Goal: Transaction & Acquisition: Register for event/course

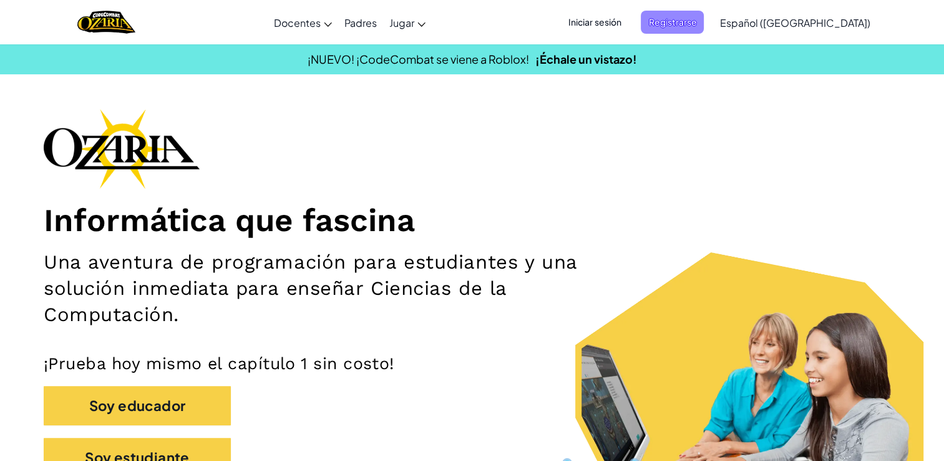
click at [700, 25] on span "Registrarse" at bounding box center [672, 22] width 63 height 23
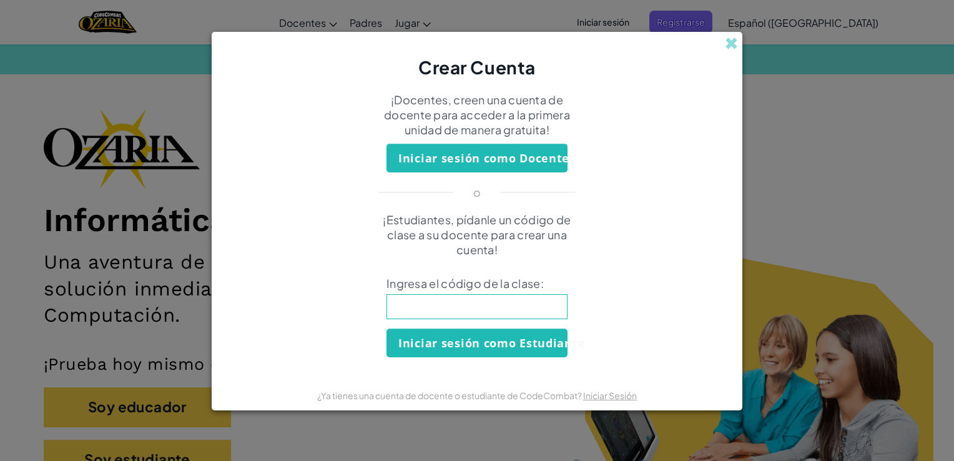
click at [519, 308] on input at bounding box center [476, 306] width 181 height 25
type input "sheepFindHide"
click at [503, 348] on button "Iniciar sesión como Estudiante" at bounding box center [476, 342] width 181 height 29
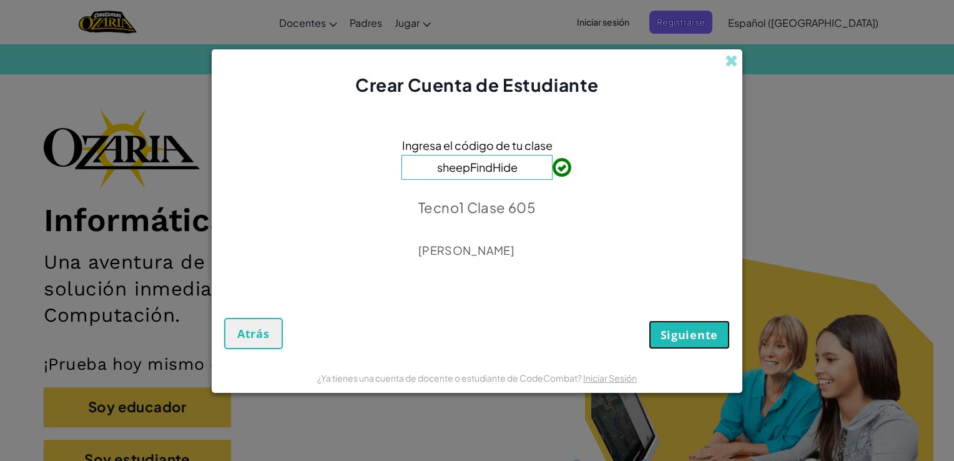
click at [660, 325] on button "Siguiente" at bounding box center [689, 334] width 81 height 29
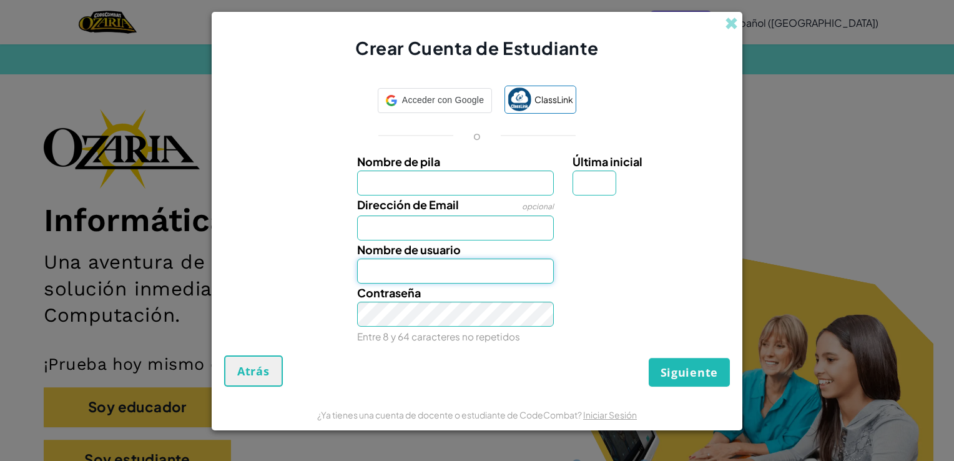
type input "[EMAIL_ADDRESS][DOMAIN_NAME]"
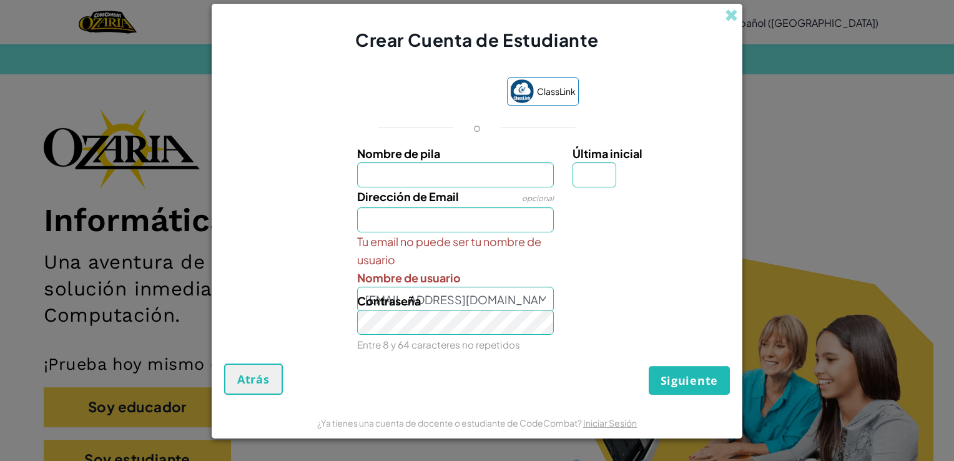
click at [507, 177] on input "Nombre de pila" at bounding box center [455, 174] width 197 height 25
type input "[PERSON_NAME]"
type input "a"
type input "[EMAIL_ADDRESS][DOMAIN_NAME]"
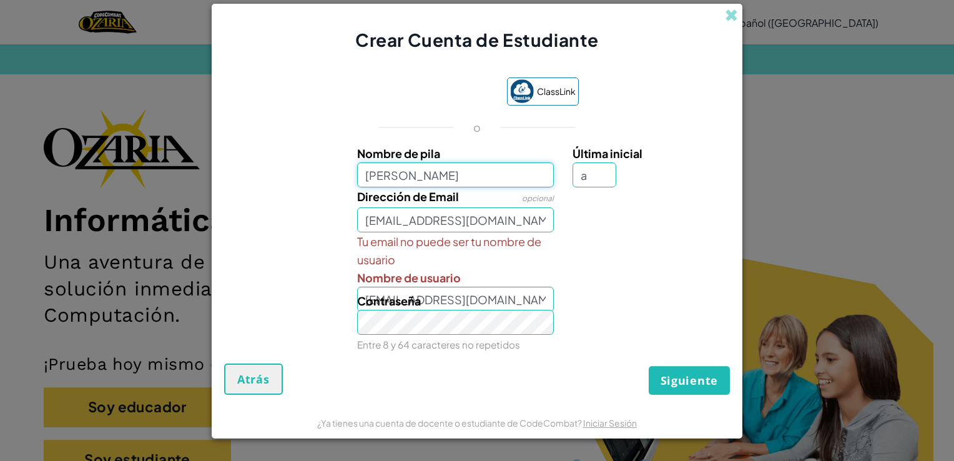
type input "[PERSON_NAME]"
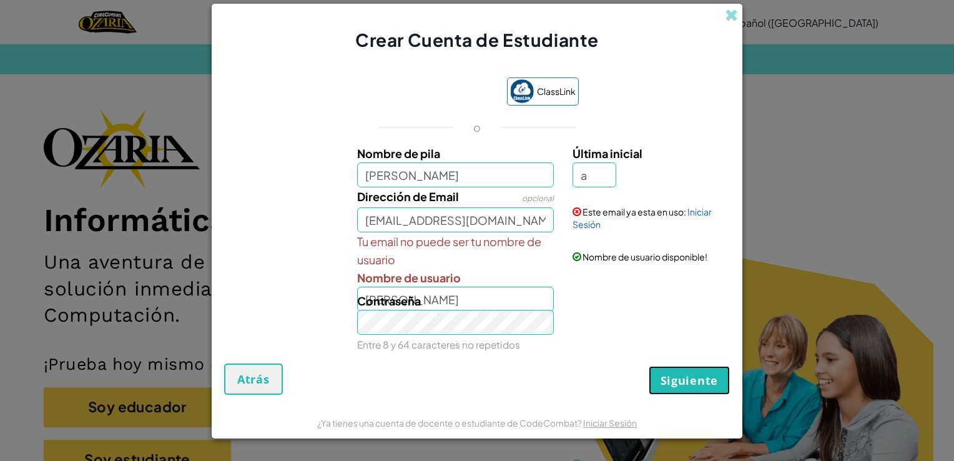
click at [675, 378] on span "Siguiente" at bounding box center [688, 380] width 57 height 15
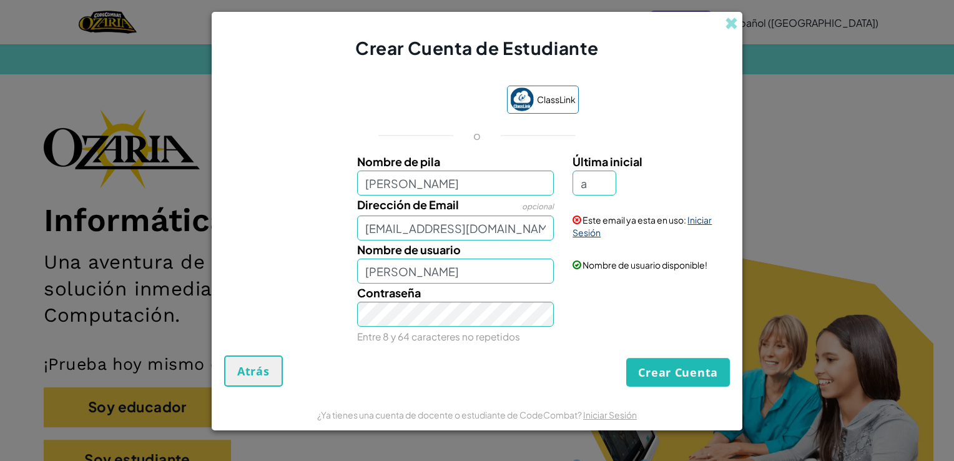
click at [696, 223] on link "Iniciar Sesión" at bounding box center [641, 226] width 139 height 24
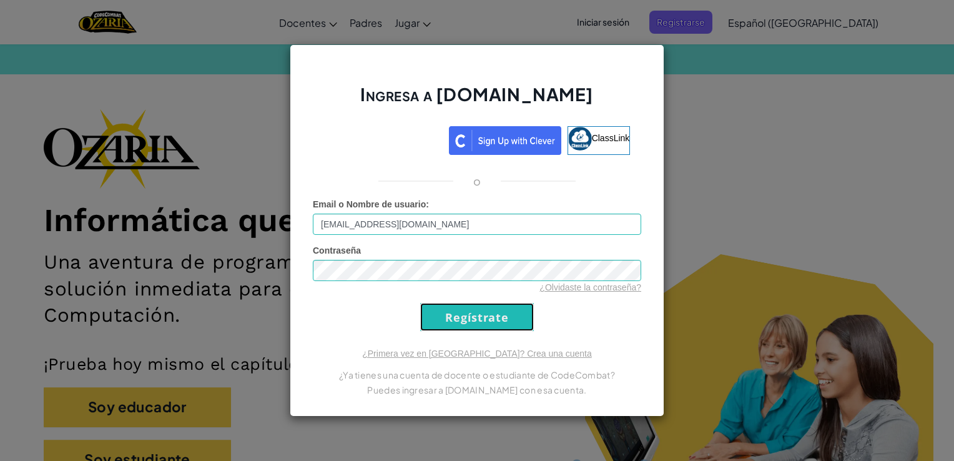
click at [511, 308] on input "Regístrate" at bounding box center [477, 317] width 114 height 28
